Goal: Task Accomplishment & Management: Use online tool/utility

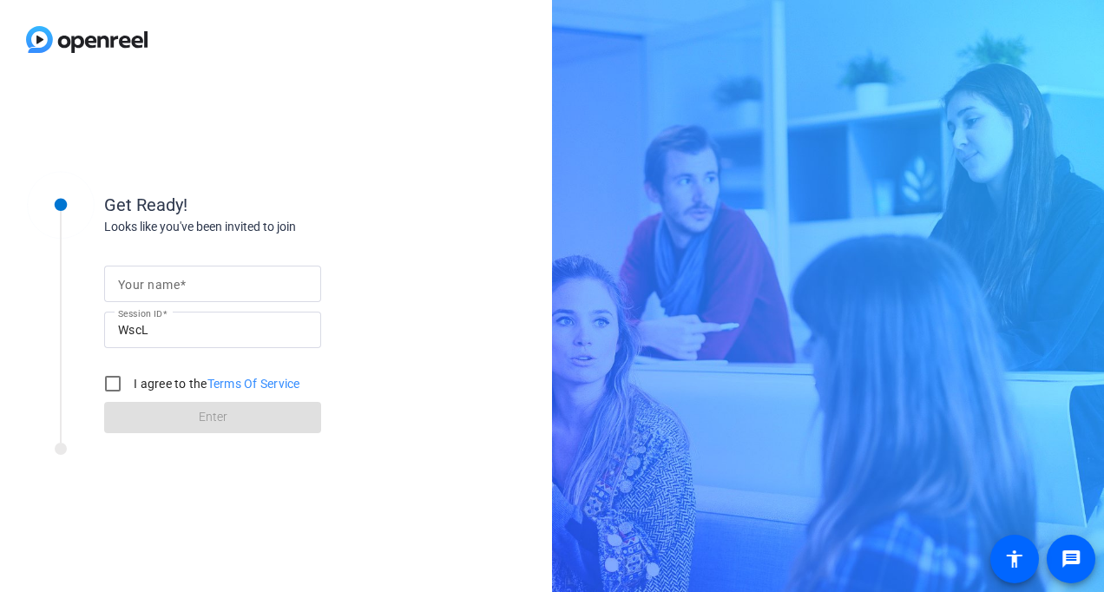
click at [225, 285] on input "Your name" at bounding box center [212, 283] width 189 height 21
type input "[PERSON_NAME]"
click at [109, 382] on input "I agree to the Terms Of Service" at bounding box center [113, 383] width 35 height 35
checkbox input "true"
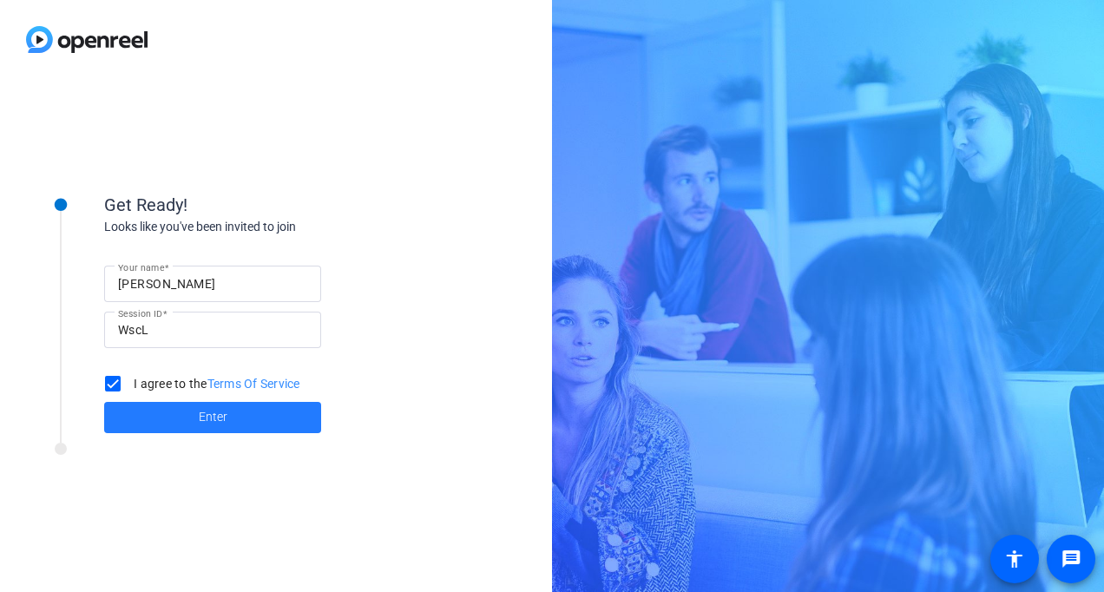
click at [142, 415] on span at bounding box center [212, 418] width 217 height 42
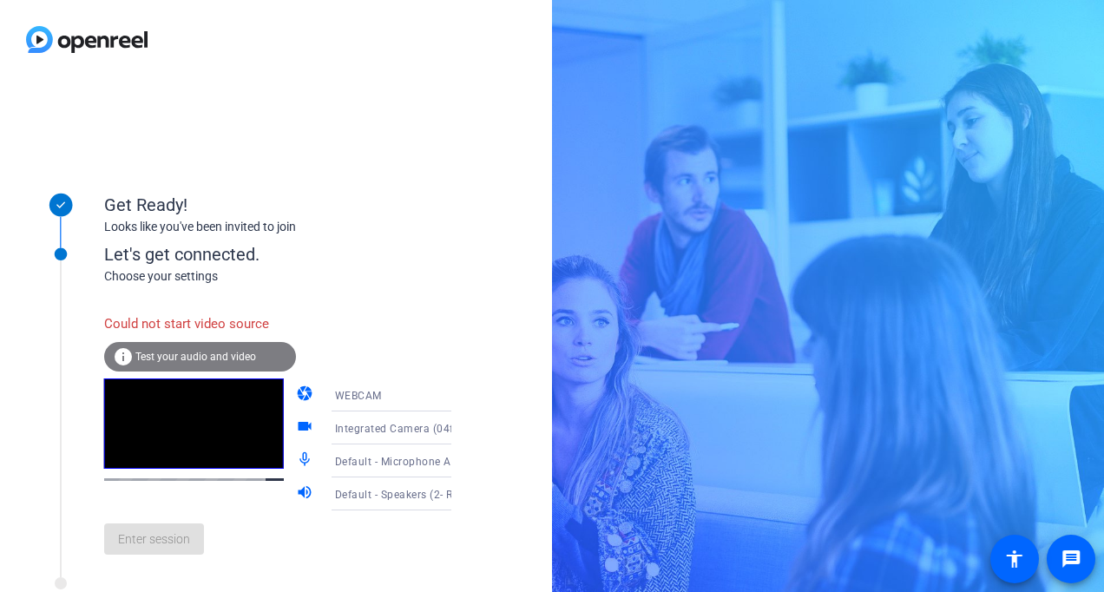
click at [417, 394] on div "WEBCAM" at bounding box center [400, 396] width 130 height 22
click at [358, 471] on mat-option "DESKTOP" at bounding box center [377, 463] width 148 height 35
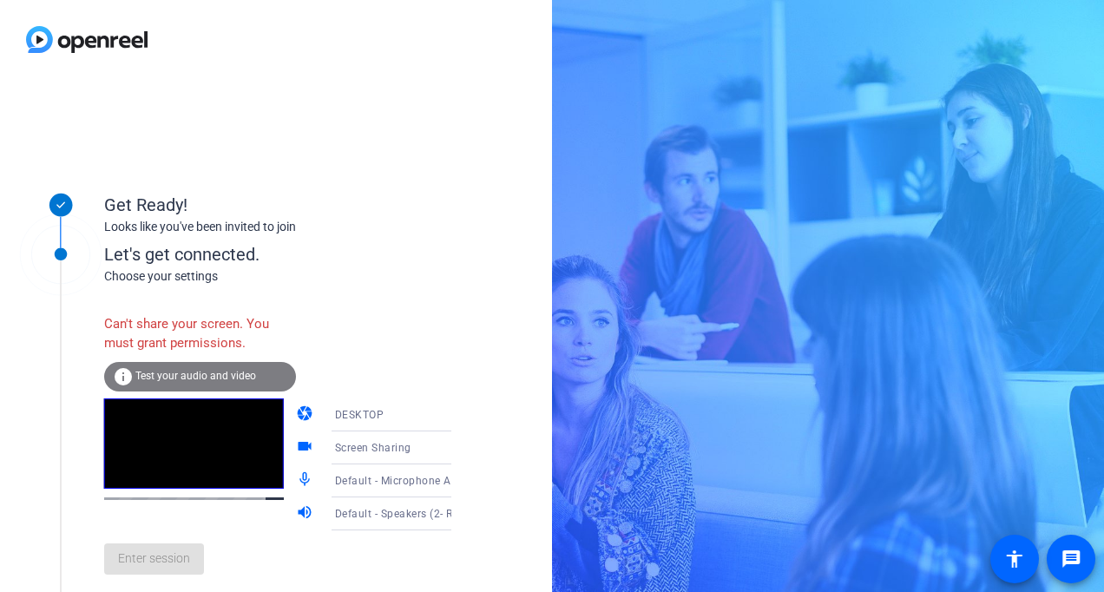
click at [202, 387] on div "info Test your audio and video" at bounding box center [200, 377] width 192 height 30
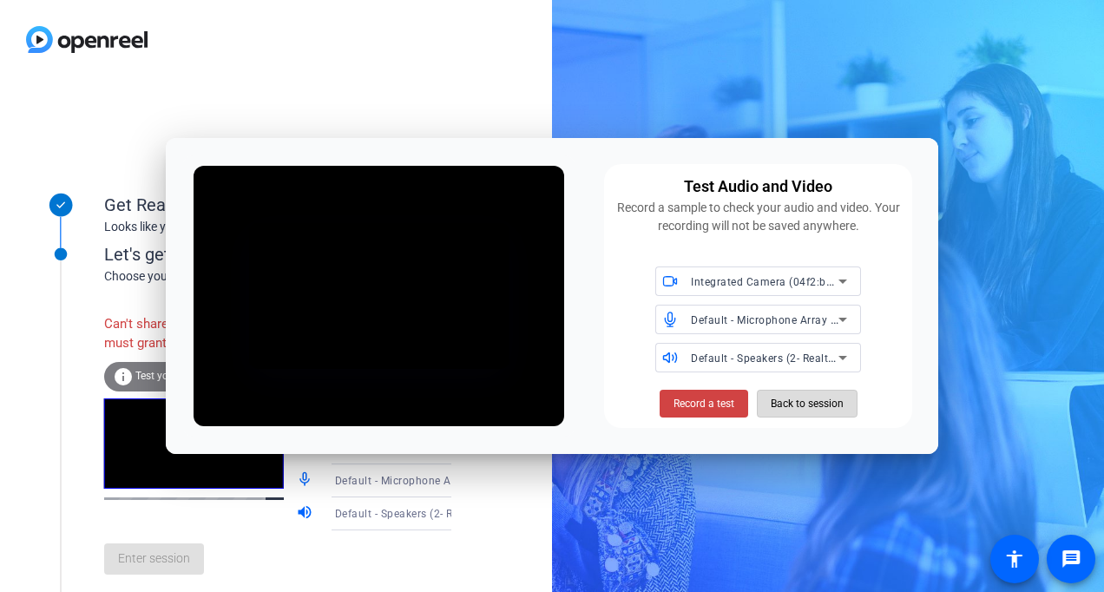
click at [809, 401] on span "Back to session" at bounding box center [807, 403] width 73 height 33
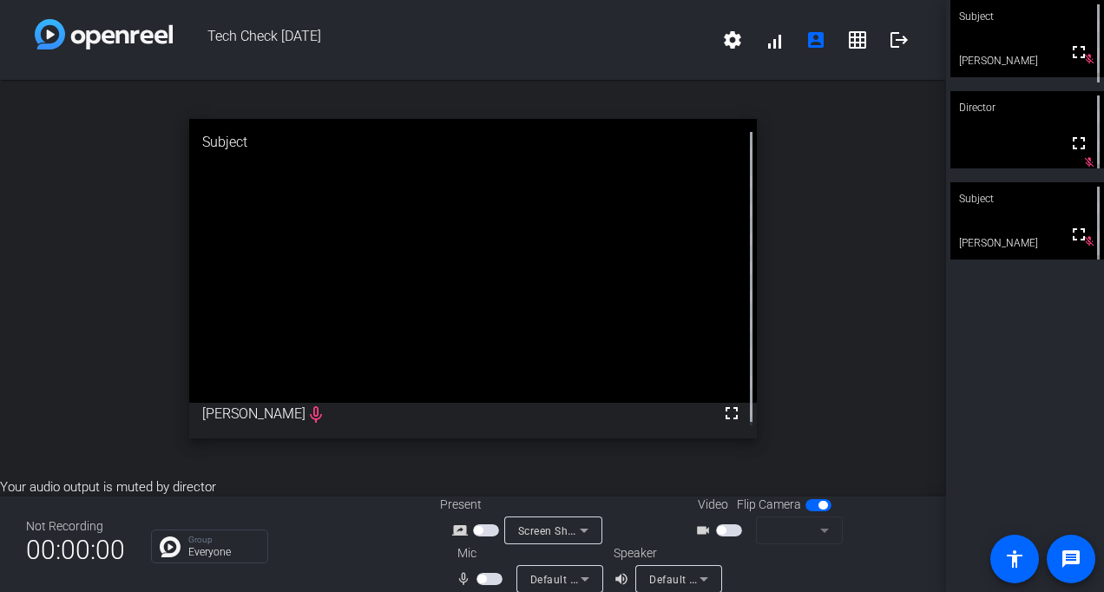
click at [489, 531] on span "button" at bounding box center [486, 530] width 26 height 12
click at [718, 535] on span "button" at bounding box center [729, 530] width 26 height 12
click at [490, 577] on span "button" at bounding box center [490, 579] width 26 height 12
click at [817, 422] on div "open_in_new Subject fullscreen Matt mic_none" at bounding box center [473, 279] width 946 height 398
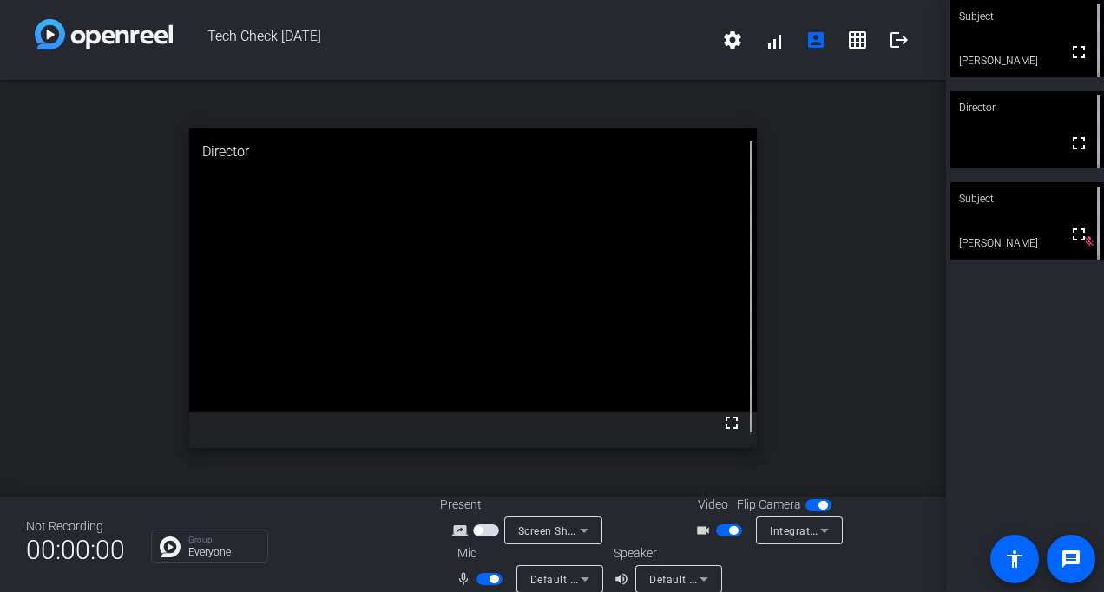
click at [844, 175] on div "open_in_new Director fullscreen" at bounding box center [473, 288] width 946 height 417
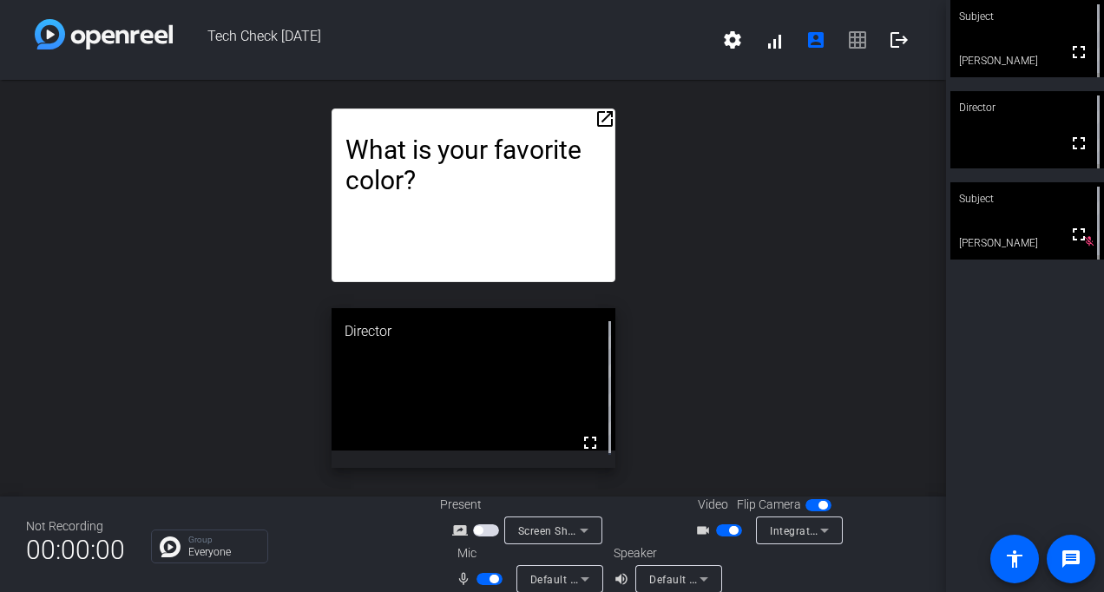
click at [599, 115] on mat-icon "open_in_new" at bounding box center [605, 119] width 21 height 21
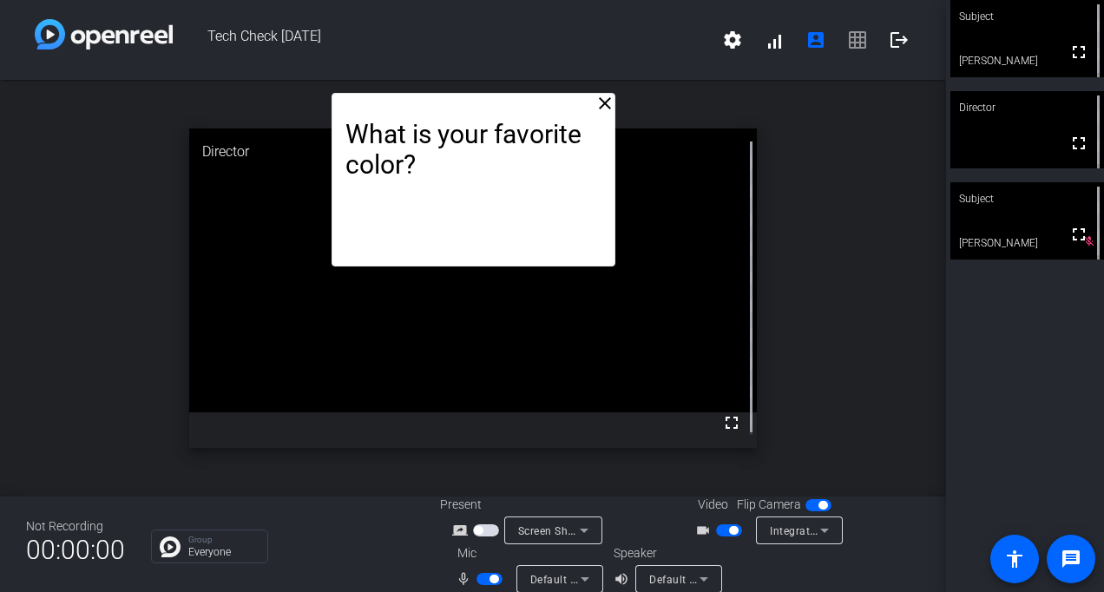
click at [599, 117] on div "Question One: What is your favorite color?" at bounding box center [474, 119] width 282 height 122
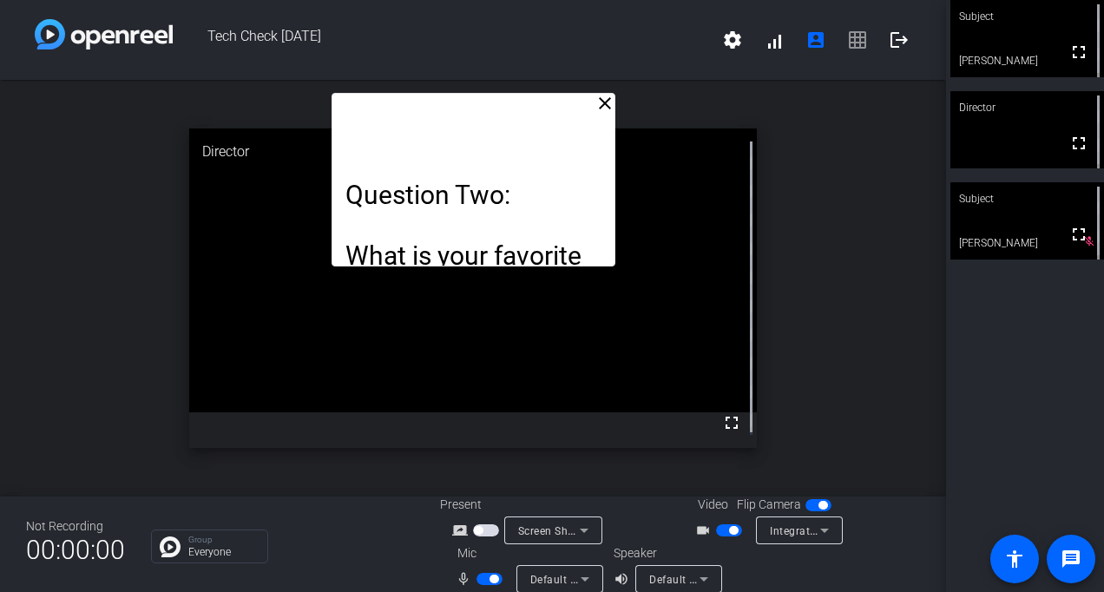
click at [599, 112] on mat-icon "close" at bounding box center [605, 103] width 21 height 21
